Goal: Transaction & Acquisition: Book appointment/travel/reservation

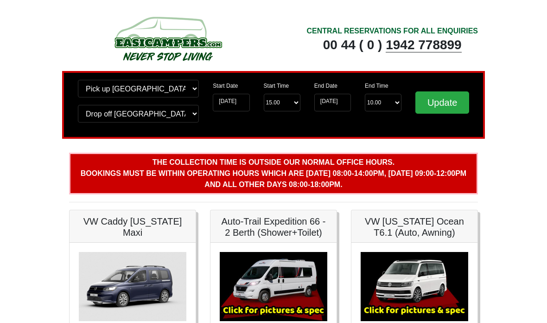
click at [441, 102] on input "Update" at bounding box center [442, 102] width 54 height 22
click at [448, 102] on input "Update" at bounding box center [442, 102] width 54 height 22
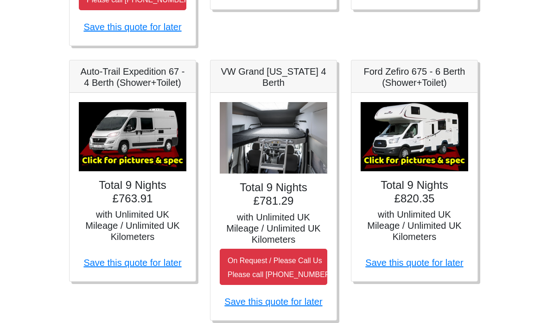
scroll to position [421, 0]
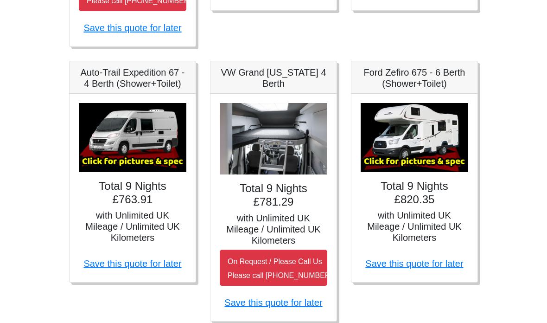
click at [121, 138] on img at bounding box center [133, 137] width 108 height 69
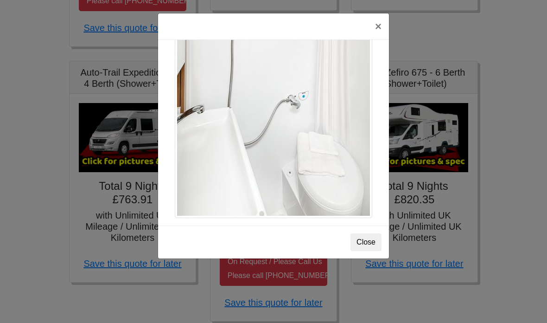
scroll to position [1275, 0]
click at [370, 240] on button "Close" at bounding box center [366, 242] width 31 height 18
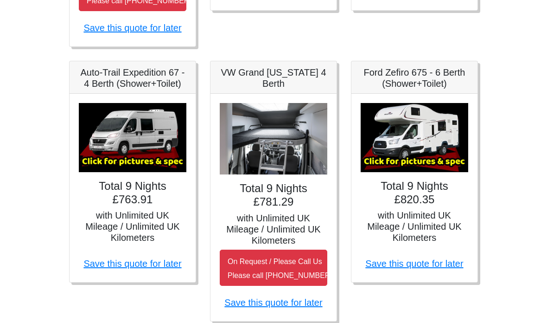
click at [272, 134] on img at bounding box center [274, 139] width 108 height 72
click at [287, 148] on img at bounding box center [274, 139] width 108 height 72
click at [280, 145] on img at bounding box center [274, 139] width 108 height 72
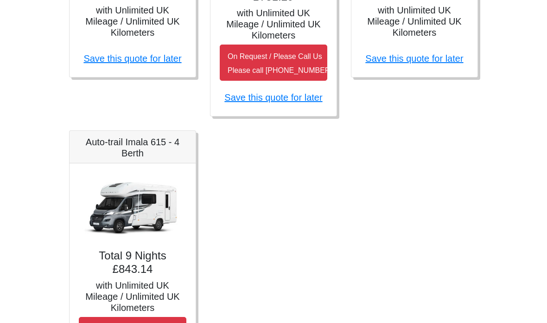
scroll to position [626, 0]
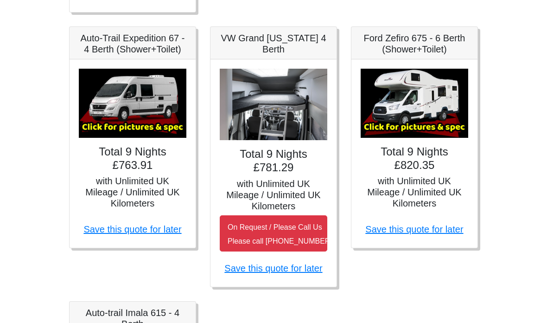
click at [139, 106] on img at bounding box center [133, 103] width 108 height 69
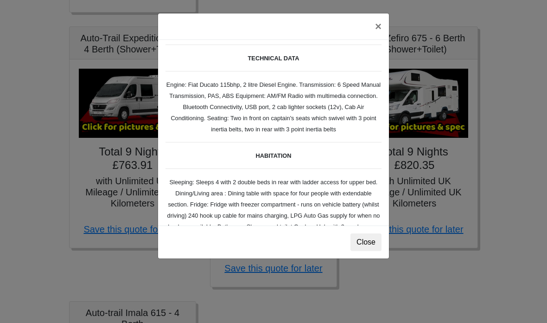
scroll to position [25, 0]
click at [376, 239] on button "Close" at bounding box center [366, 242] width 31 height 18
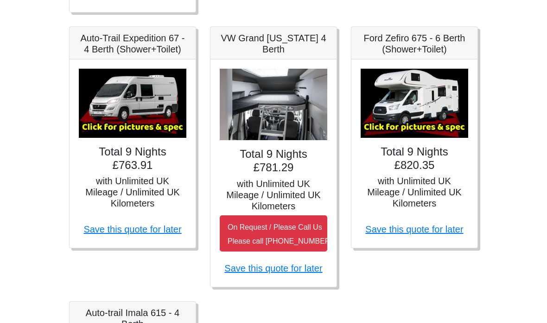
click at [134, 230] on link "Save this quote for later" at bounding box center [132, 229] width 98 height 10
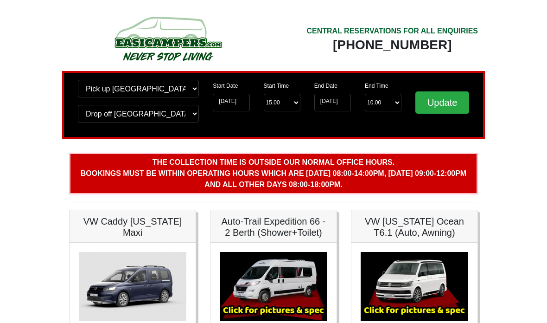
scroll to position [455, 0]
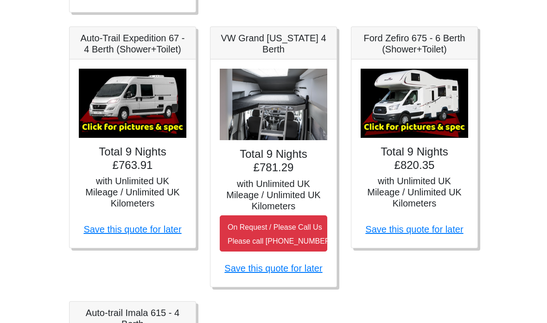
click at [164, 104] on img at bounding box center [133, 103] width 108 height 69
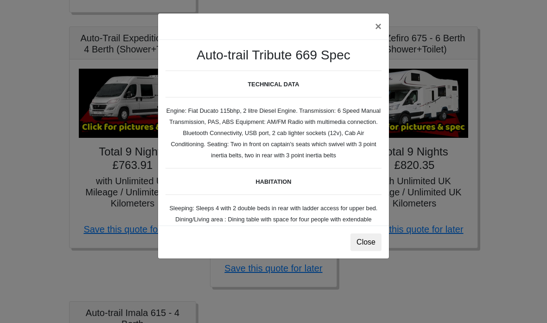
scroll to position [0, 0]
click at [377, 30] on button "×" at bounding box center [378, 26] width 21 height 26
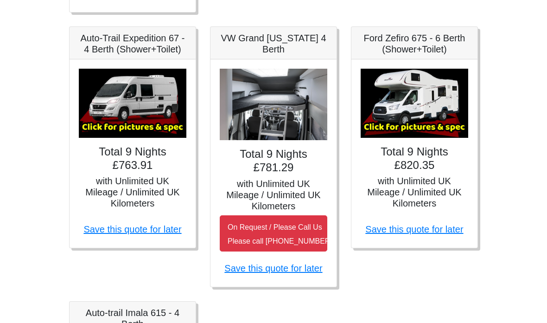
click at [135, 113] on img at bounding box center [133, 103] width 108 height 69
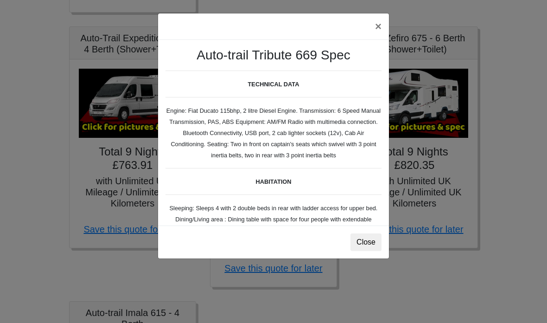
click at [370, 243] on button "Close" at bounding box center [366, 242] width 31 height 18
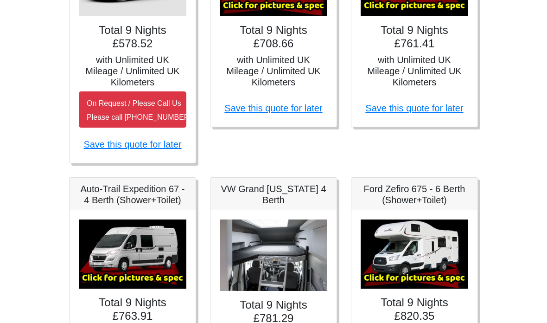
scroll to position [307, 0]
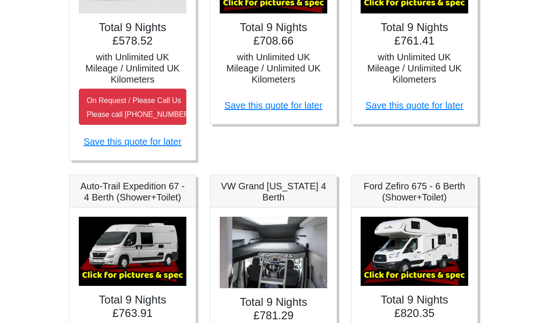
click at [138, 245] on img at bounding box center [133, 251] width 108 height 69
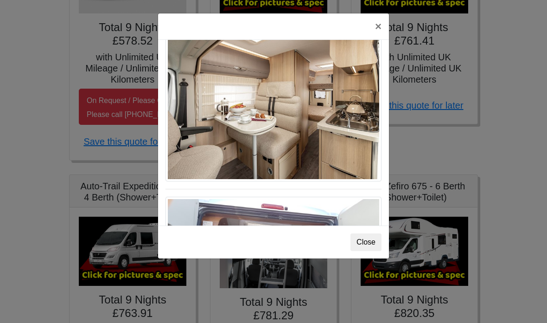
scroll to position [658, 0]
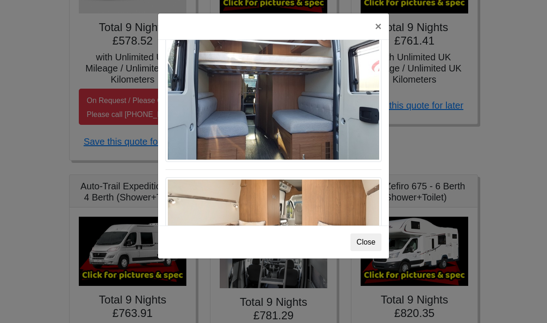
click at [383, 26] on button "×" at bounding box center [378, 26] width 21 height 26
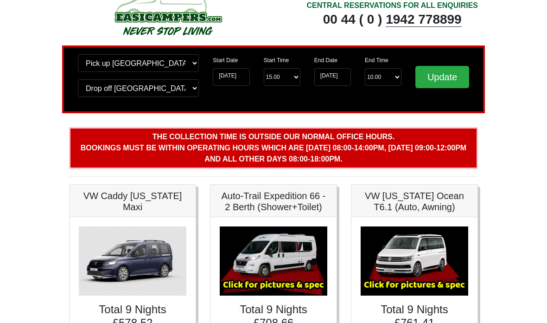
scroll to position [0, 0]
